Goal: Navigation & Orientation: Understand site structure

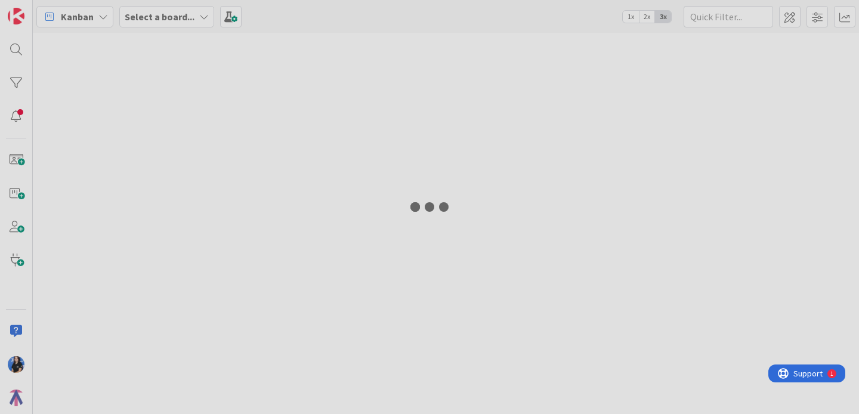
type input "after course"
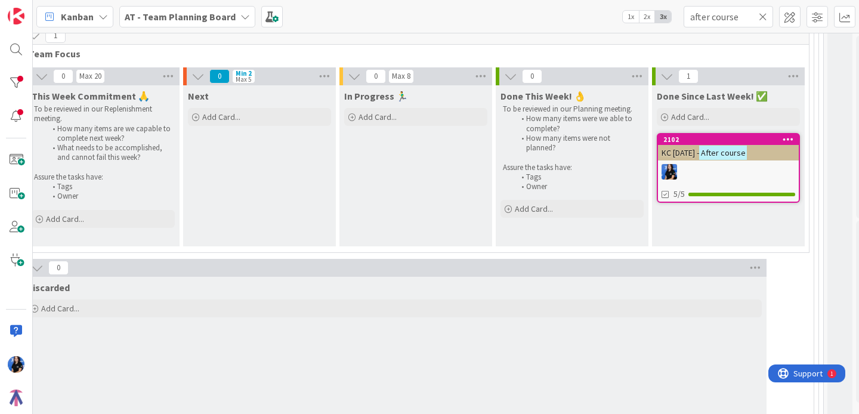
scroll to position [407, 214]
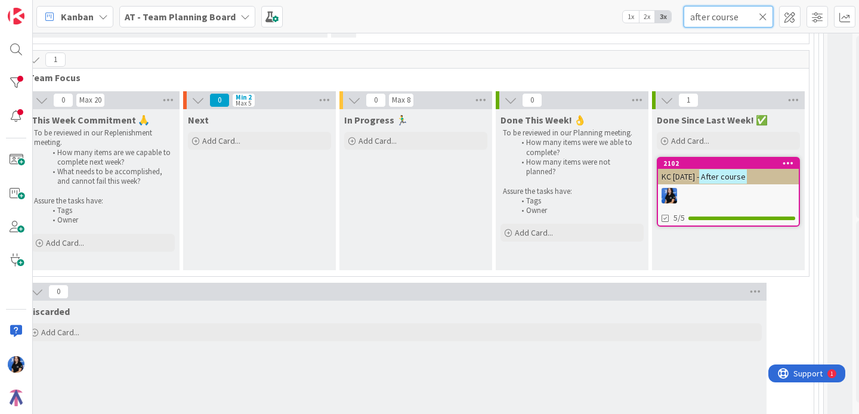
click at [768, 14] on input "after course" at bounding box center [727, 16] width 89 height 21
click at [762, 14] on icon at bounding box center [762, 16] width 8 height 11
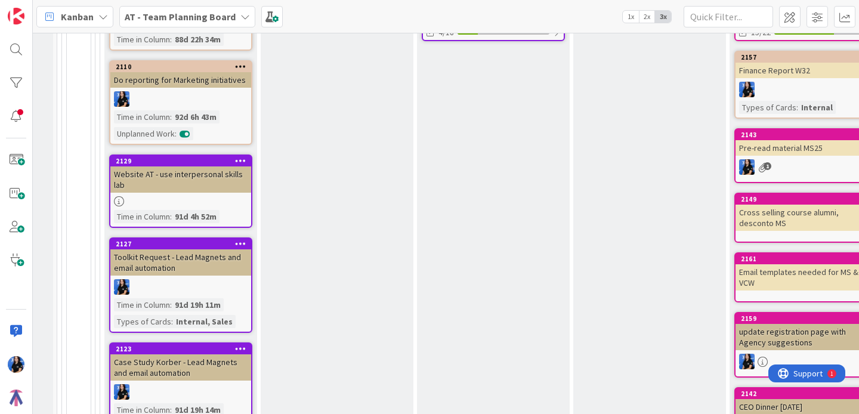
scroll to position [682, 137]
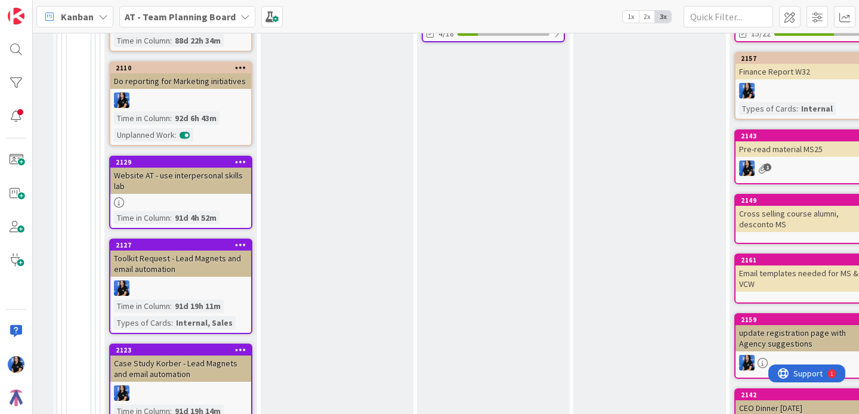
click at [240, 67] on icon at bounding box center [240, 67] width 11 height 8
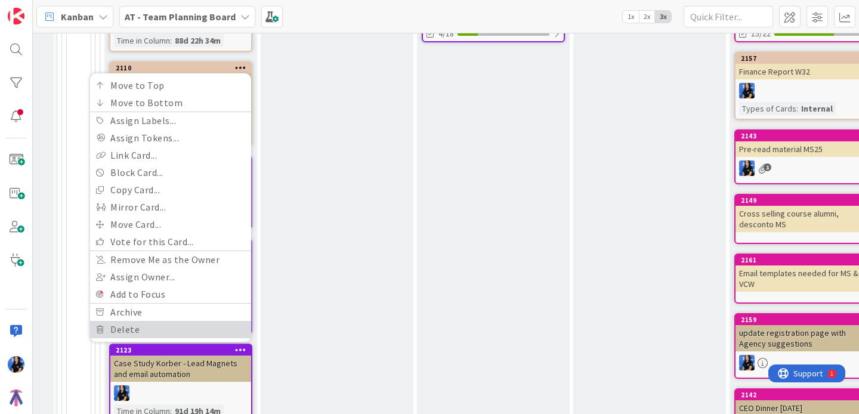
click at [162, 325] on link "Delete" at bounding box center [170, 329] width 161 height 17
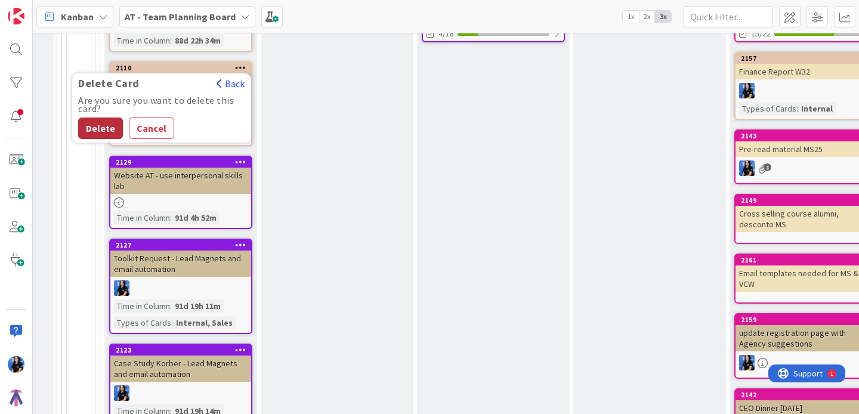
click at [97, 129] on button "Delete" at bounding box center [100, 127] width 45 height 21
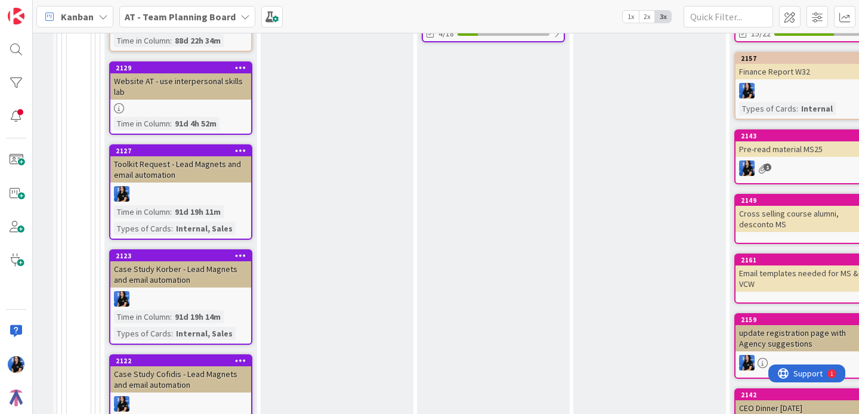
click at [220, 83] on div "Website AT - use interpersonal skills lab" at bounding box center [180, 86] width 141 height 26
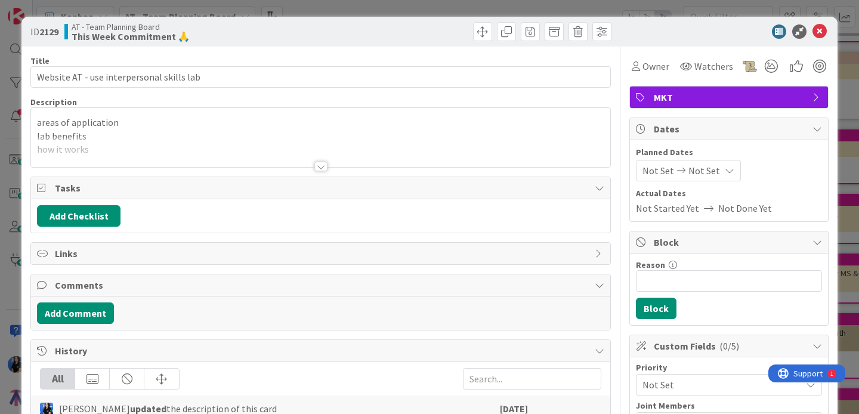
click at [316, 166] on div at bounding box center [320, 167] width 13 height 10
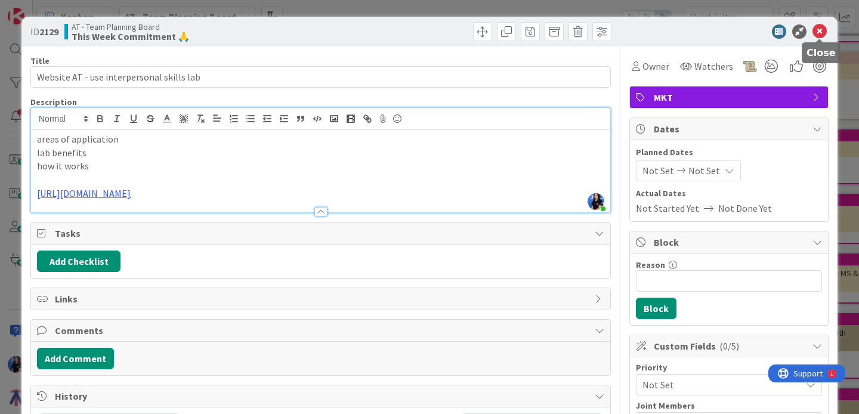
click at [819, 32] on icon at bounding box center [819, 31] width 14 height 14
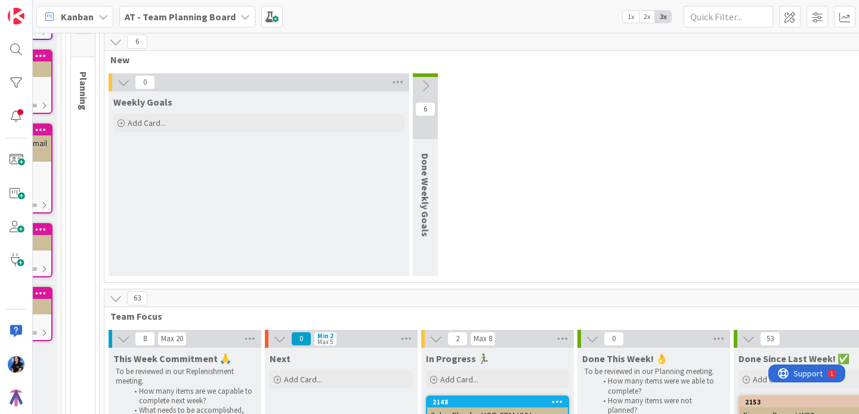
scroll to position [0, 132]
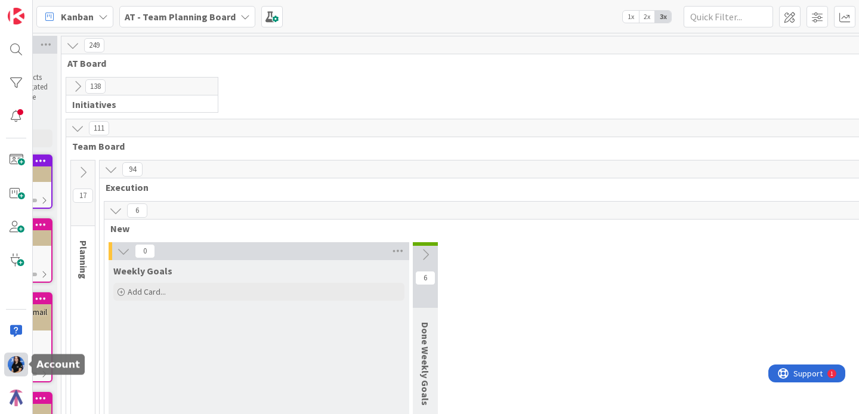
click at [17, 364] on img at bounding box center [16, 364] width 17 height 17
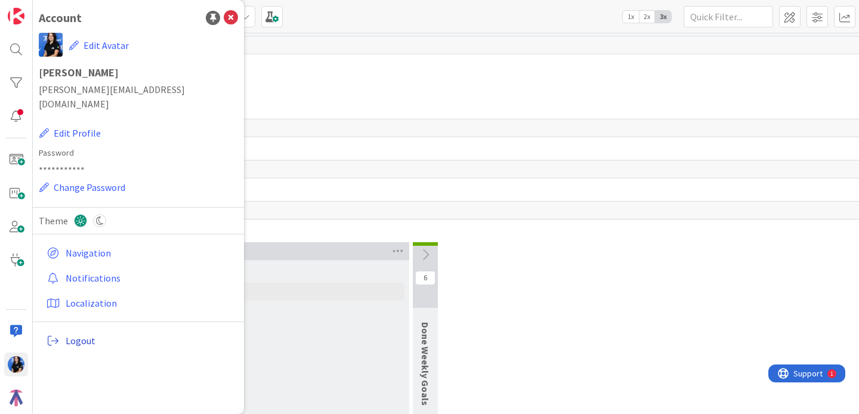
click at [76, 333] on span "Logout" at bounding box center [150, 340] width 168 height 14
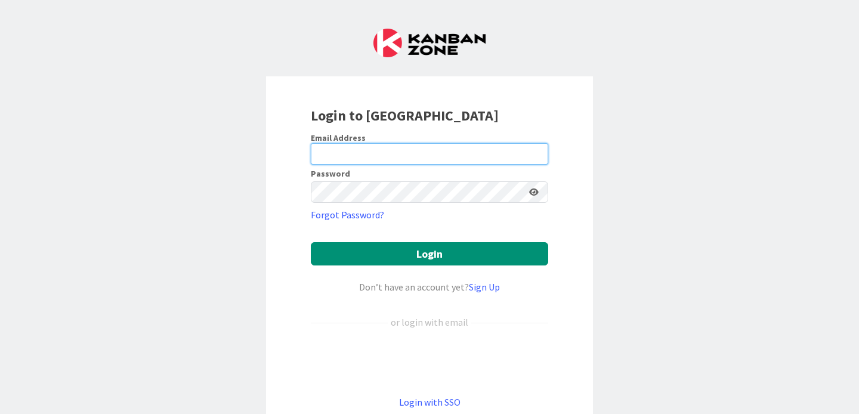
click at [356, 150] on input "email" at bounding box center [429, 153] width 237 height 21
paste input "[EMAIL_ADDRESS][DOMAIN_NAME]"
type input "[EMAIL_ADDRESS][DOMAIN_NAME]"
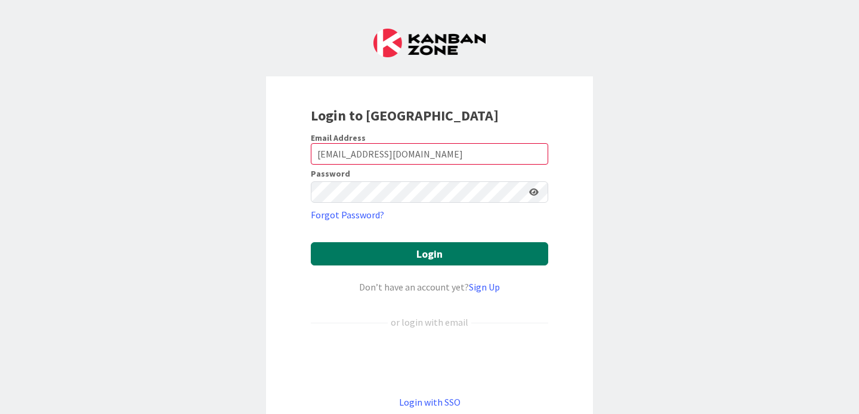
click at [388, 258] on button "Login" at bounding box center [429, 253] width 237 height 23
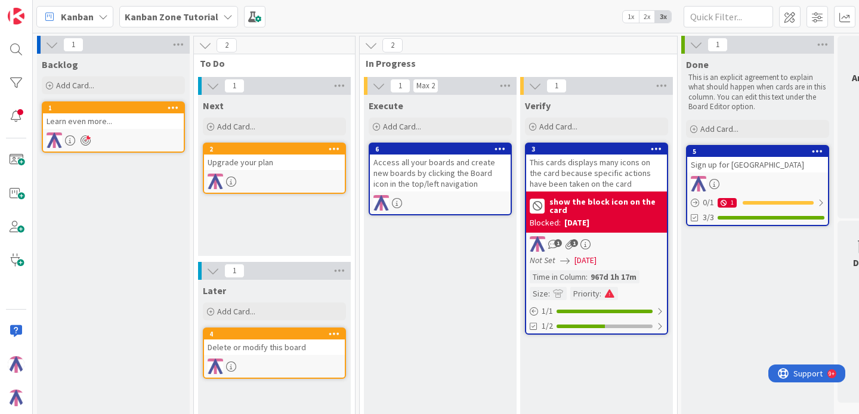
click at [226, 18] on icon at bounding box center [228, 17] width 10 height 10
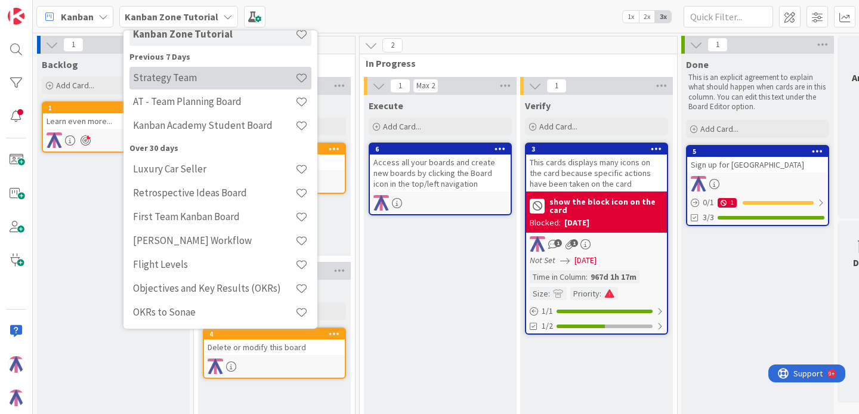
scroll to position [85, 0]
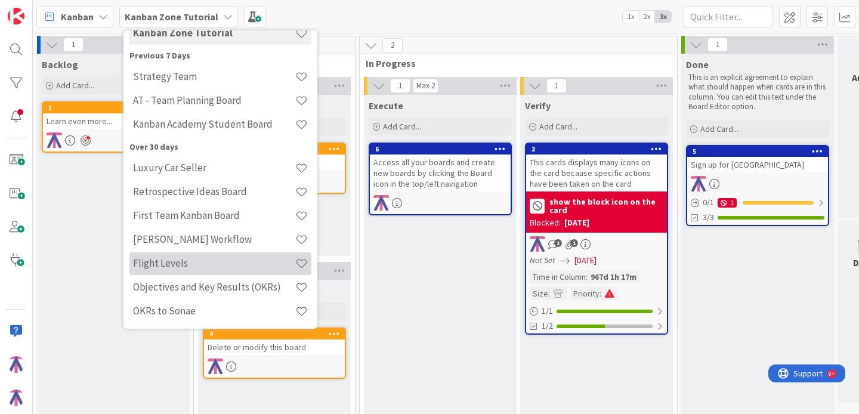
click at [184, 265] on h4 "Flight Levels" at bounding box center [214, 263] width 162 height 12
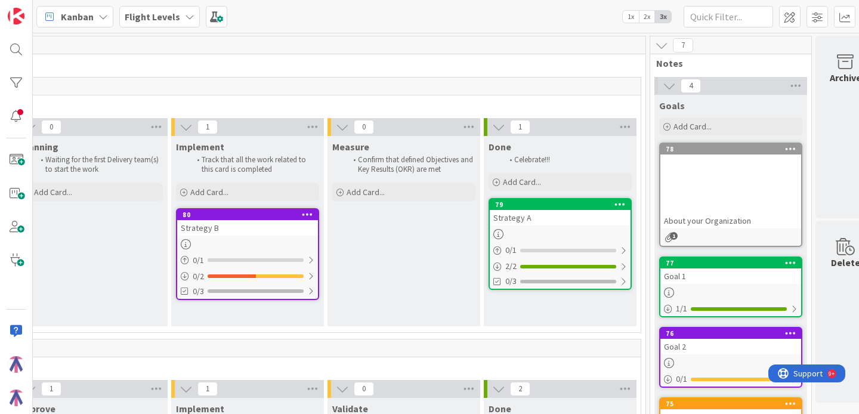
scroll to position [0, 500]
click at [746, 186] on div at bounding box center [731, 186] width 141 height 54
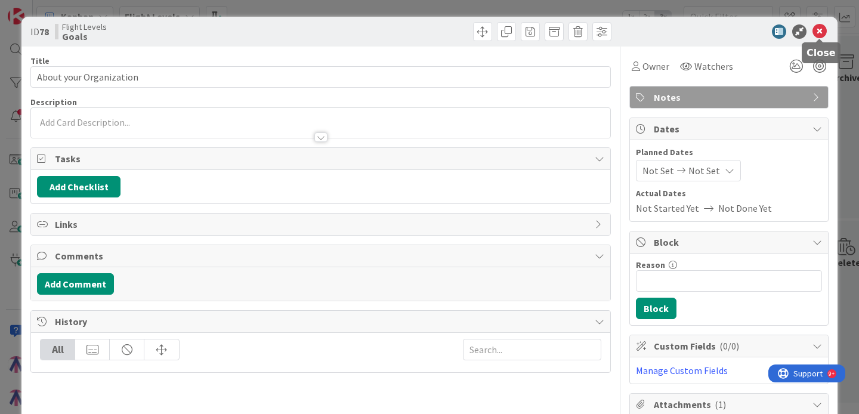
click at [821, 30] on icon at bounding box center [819, 31] width 14 height 14
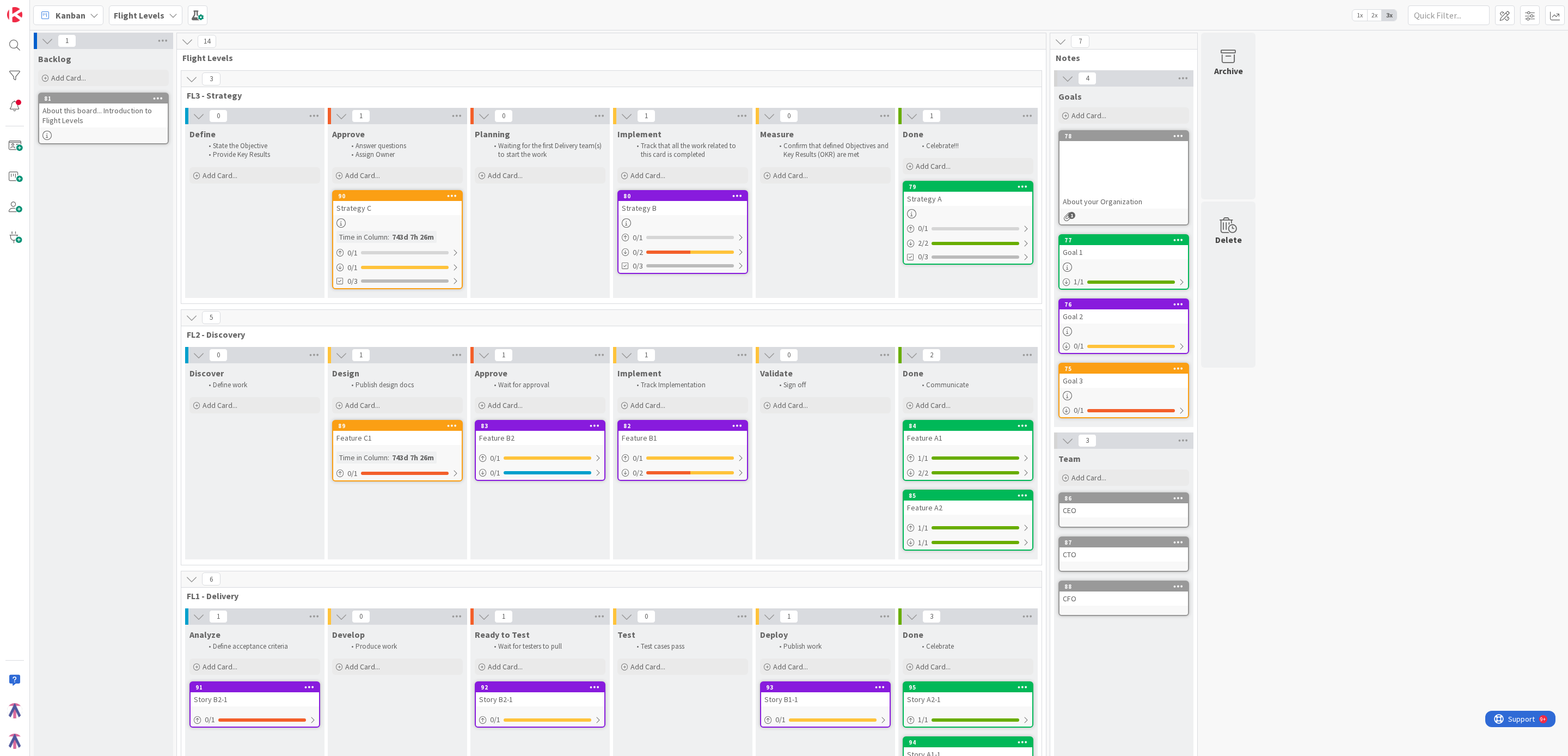
click at [784, 171] on div at bounding box center [1123, 170] width 129 height 49
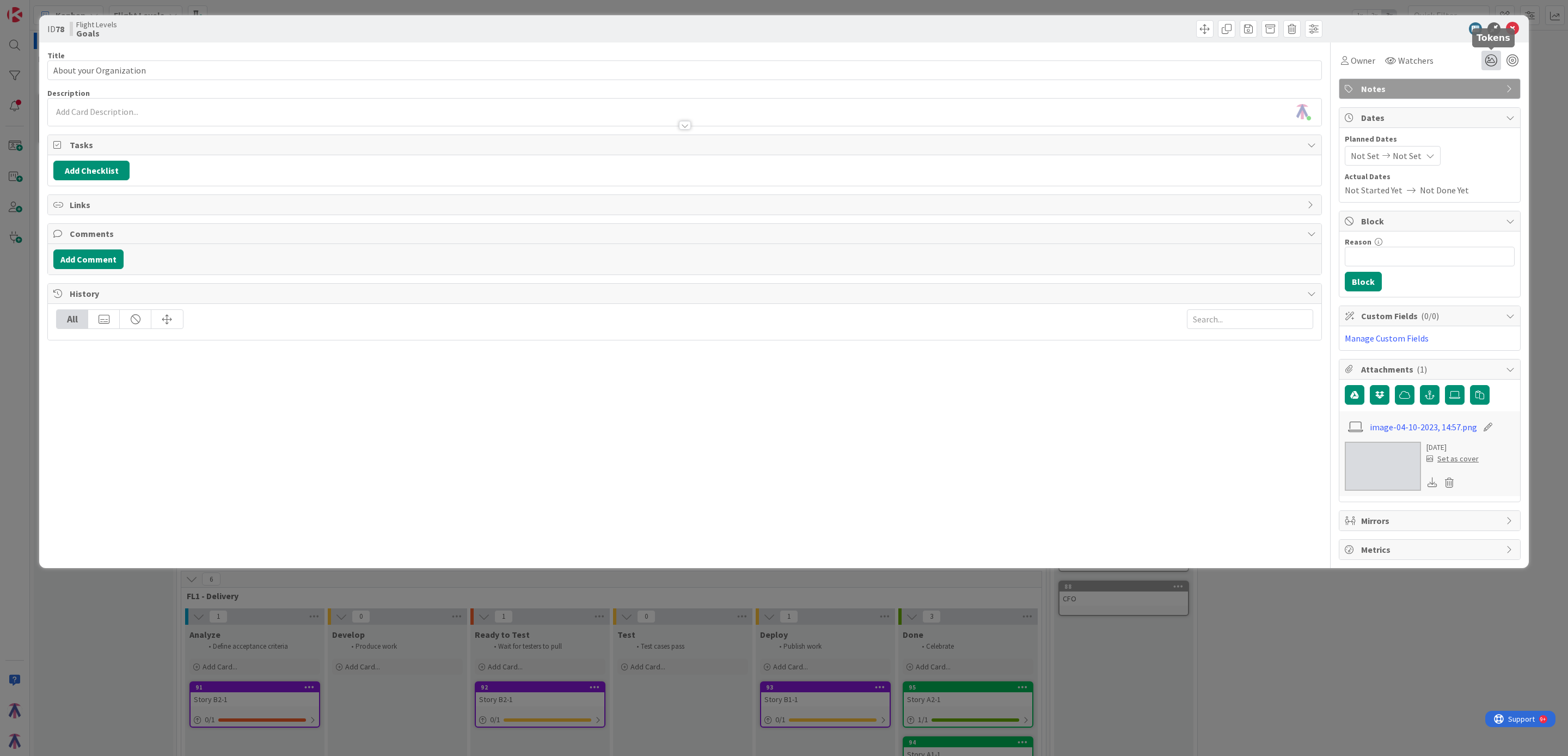
click at [784, 58] on icon at bounding box center [1491, 59] width 19 height 19
click at [784, 58] on div "Owner Watchers Tokens No tokens available Edit tokens" at bounding box center [1429, 59] width 182 height 19
click at [784, 30] on icon at bounding box center [1512, 28] width 13 height 13
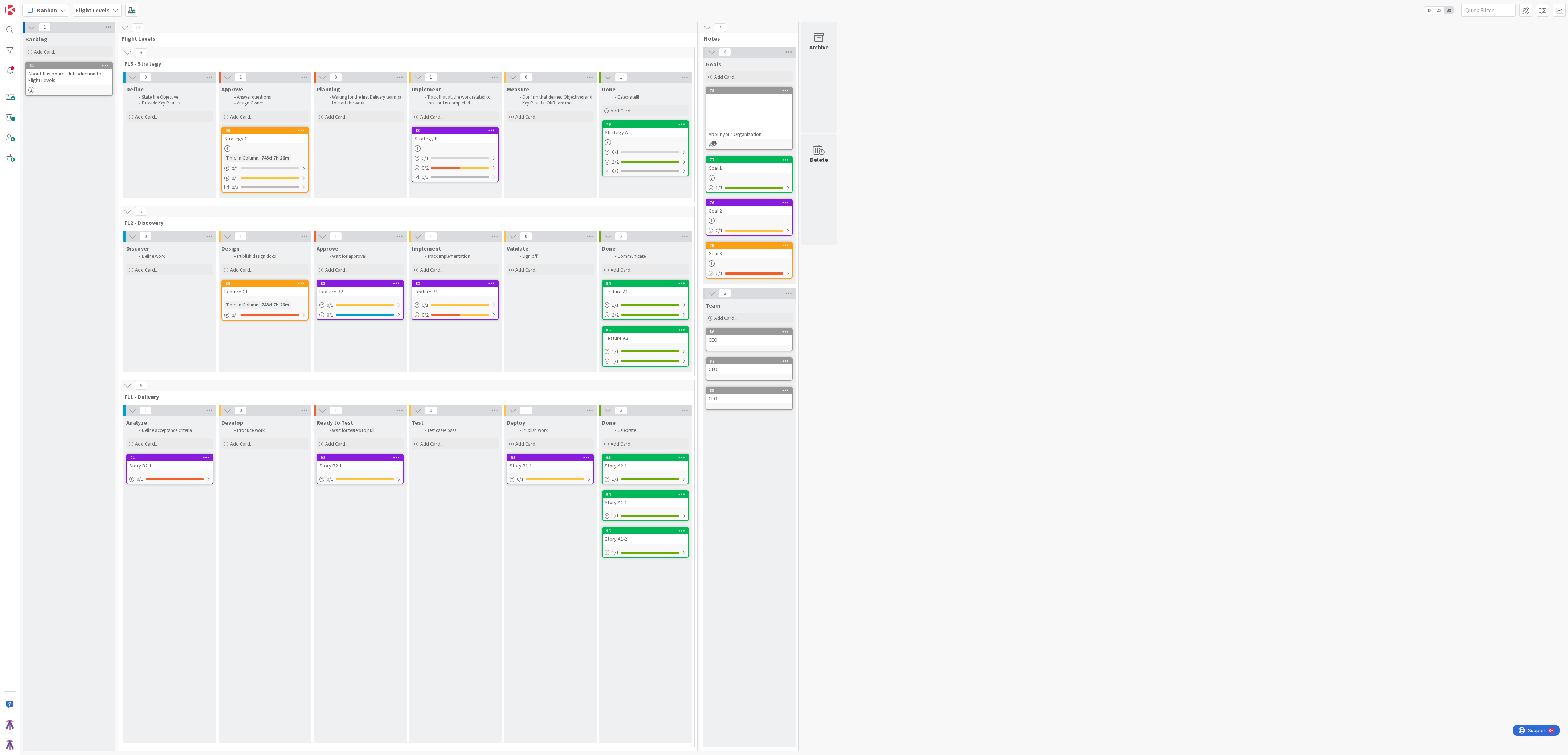
click at [29, 27] on icon at bounding box center [31, 27] width 8 height 8
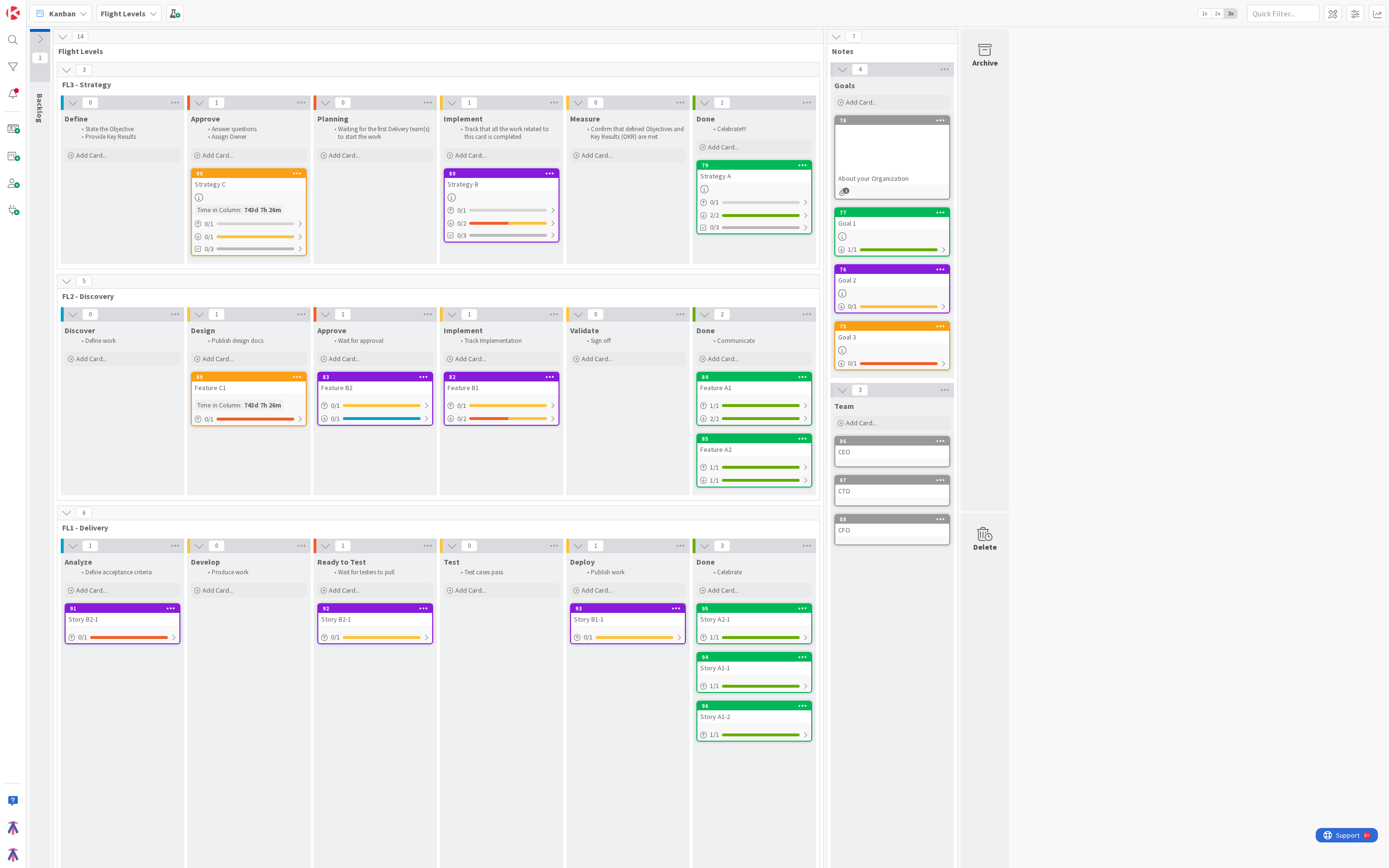
click at [694, 334] on div "1 Backlog 14 Flight Levels 3 FL3 - Strategy 0 Define State the Objective Provid…" at bounding box center [708, 514] width 1359 height 971
click at [353, 334] on div "Ready to Test Wait for testers to pull Add Card... 92 Story B2-1 0 / 1" at bounding box center [375, 768] width 124 height 431
